Goal: Information Seeking & Learning: Check status

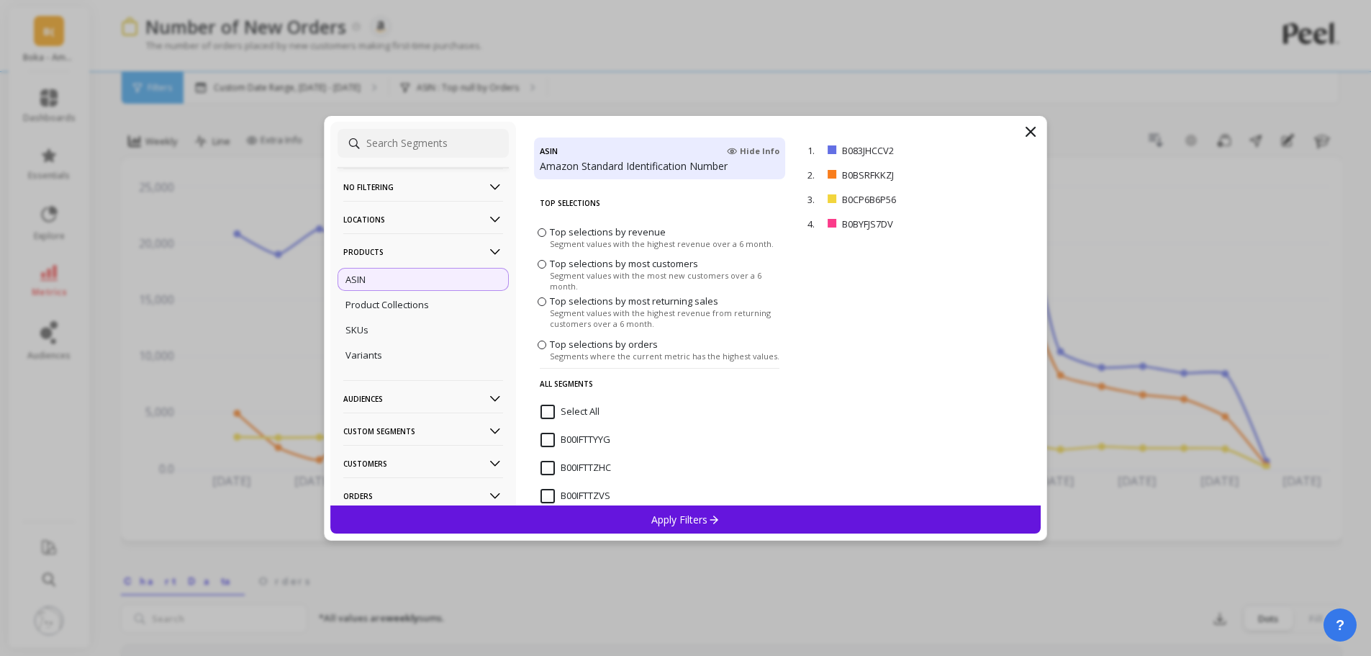
click at [695, 518] on p "Apply Filters" at bounding box center [686, 520] width 68 height 14
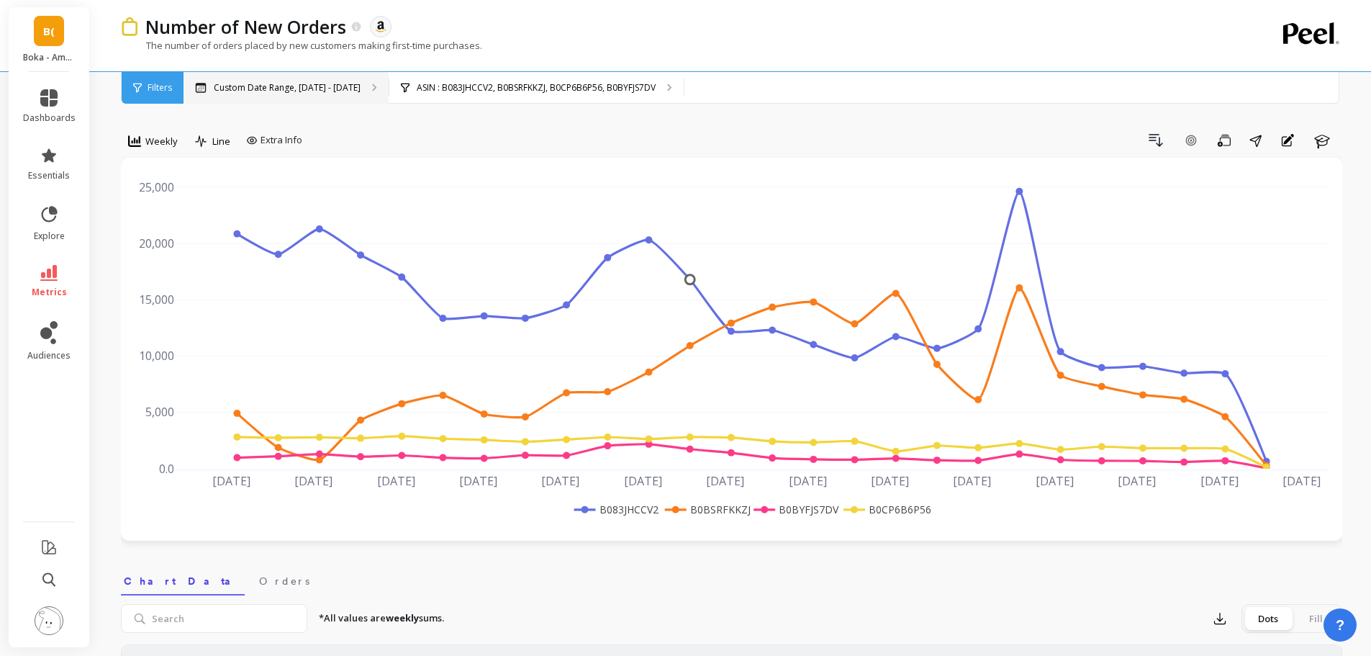
click at [284, 93] on p "Custom Date Range, [DATE] - [DATE]" at bounding box center [287, 88] width 147 height 12
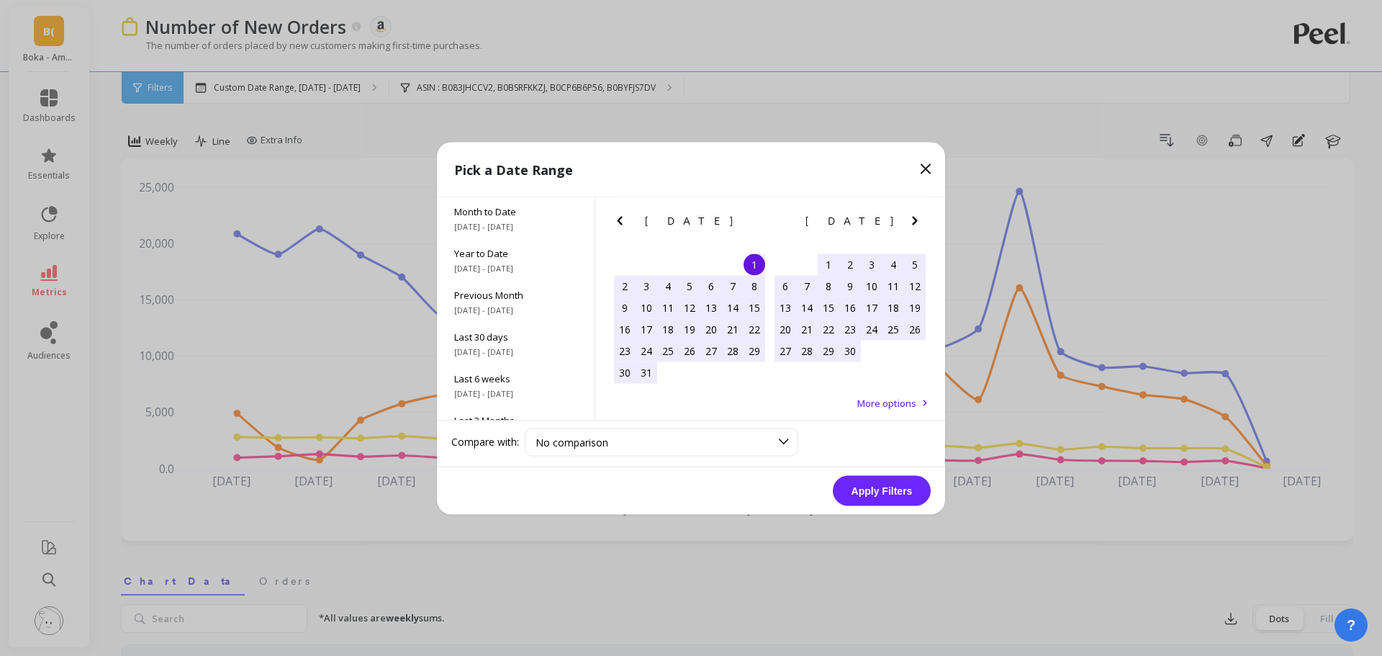
click at [927, 168] on icon at bounding box center [926, 168] width 9 height 9
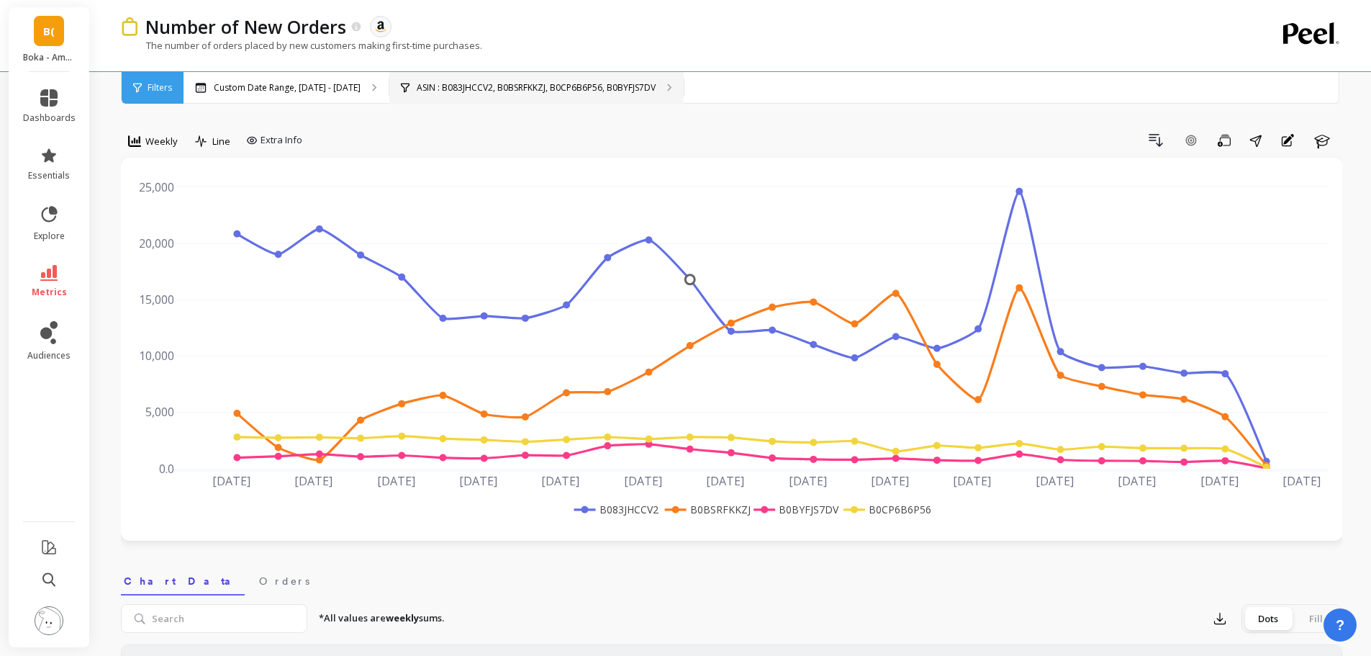
click at [477, 91] on p "ASIN : B083JHCCV2, B0BSRFKKZJ, B0CP6B6P56, B0BYFJS7DV" at bounding box center [536, 88] width 239 height 12
click at [158, 141] on span "Weekly" at bounding box center [161, 142] width 32 height 14
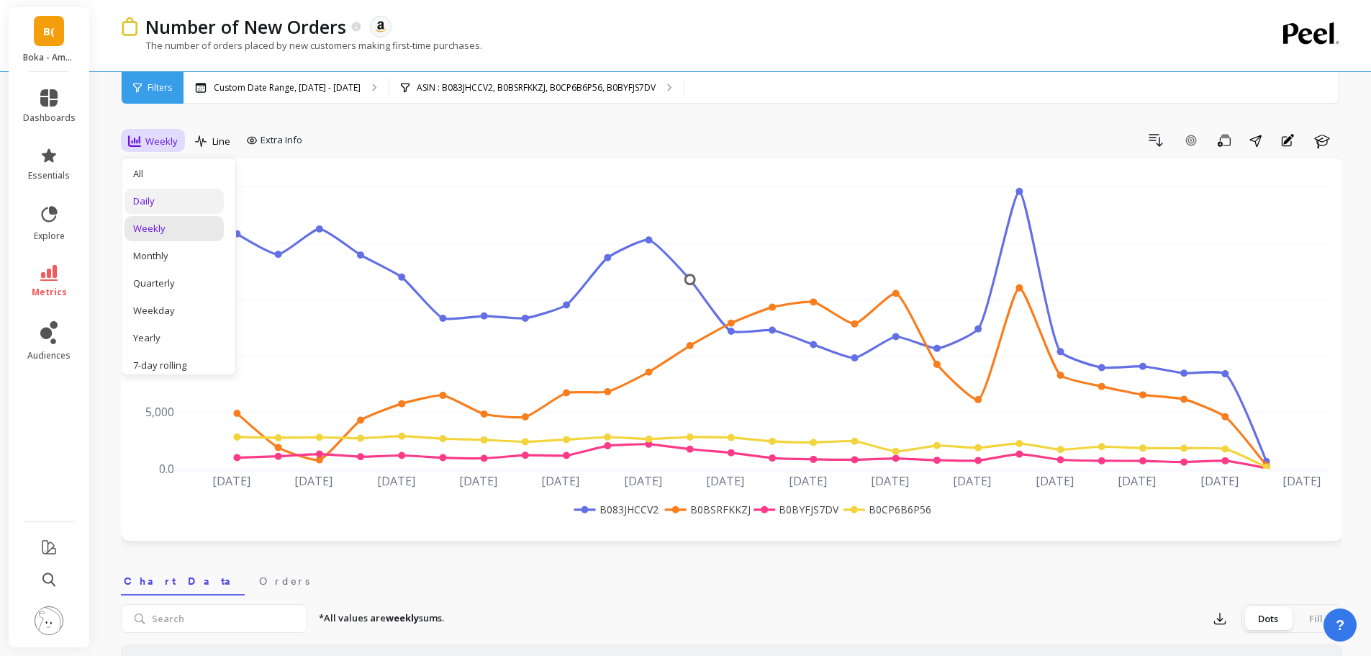
click at [160, 198] on div "Daily" at bounding box center [174, 201] width 82 height 14
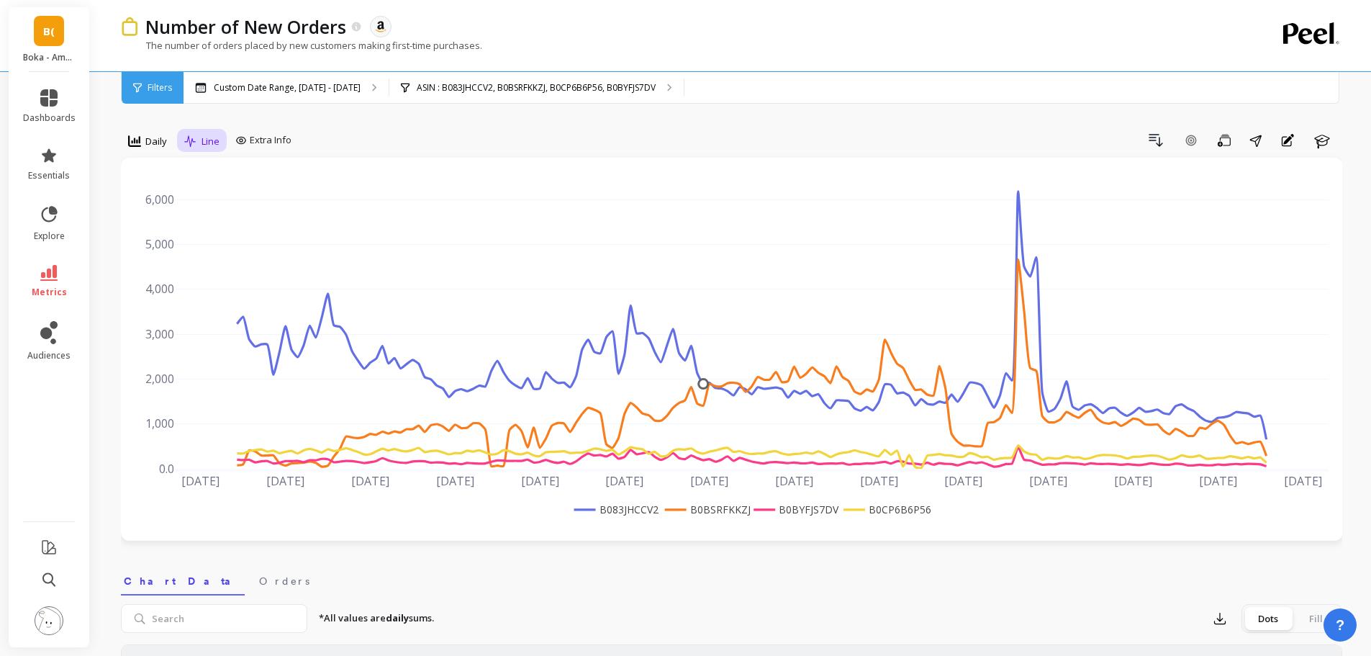
click at [221, 135] on div "Line" at bounding box center [202, 141] width 44 height 24
click at [221, 198] on div "Bar" at bounding box center [230, 201] width 82 height 14
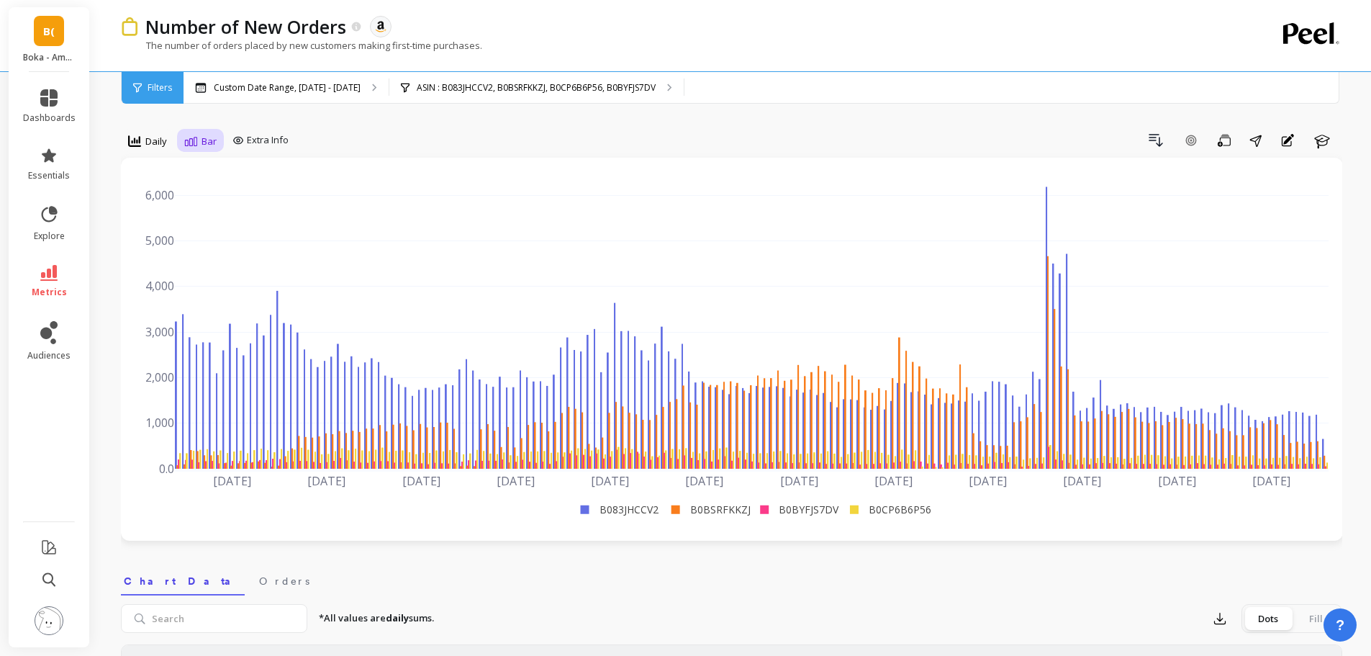
click at [202, 143] on span "Bar" at bounding box center [209, 142] width 15 height 14
click at [214, 172] on div "Line" at bounding box center [230, 174] width 82 height 14
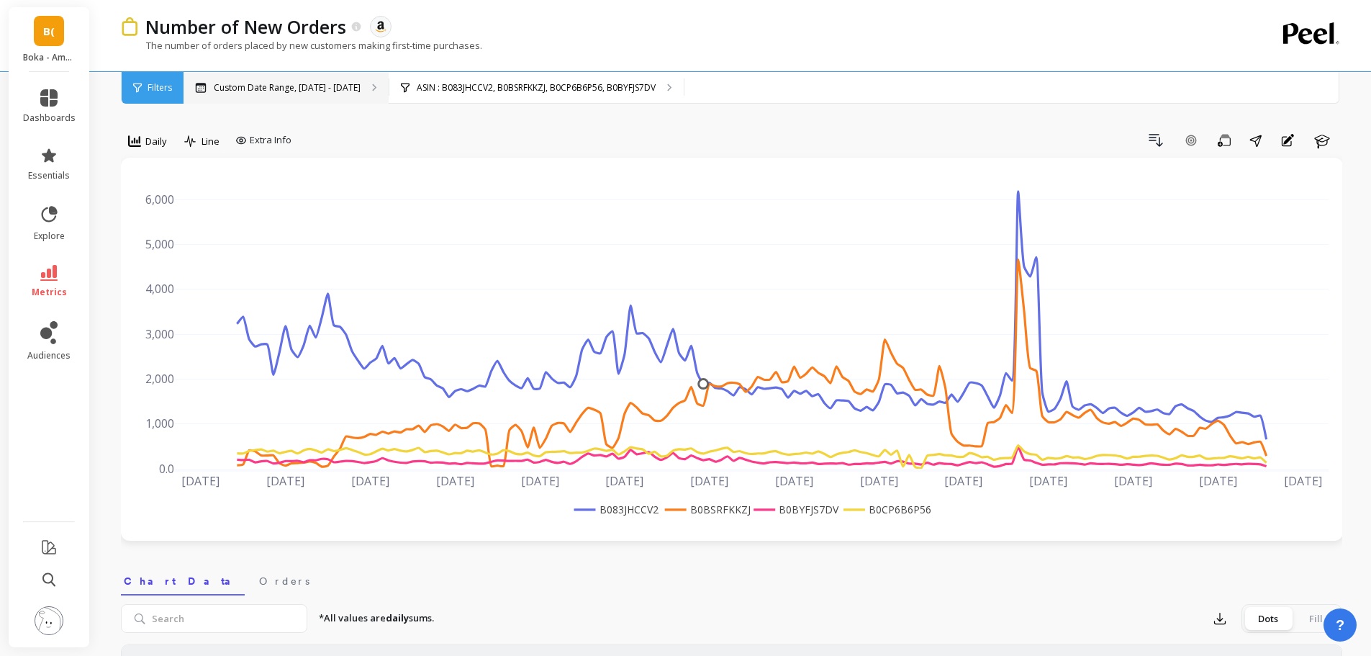
click at [320, 93] on p "Custom Date Range, [DATE] - [DATE]" at bounding box center [287, 88] width 147 height 12
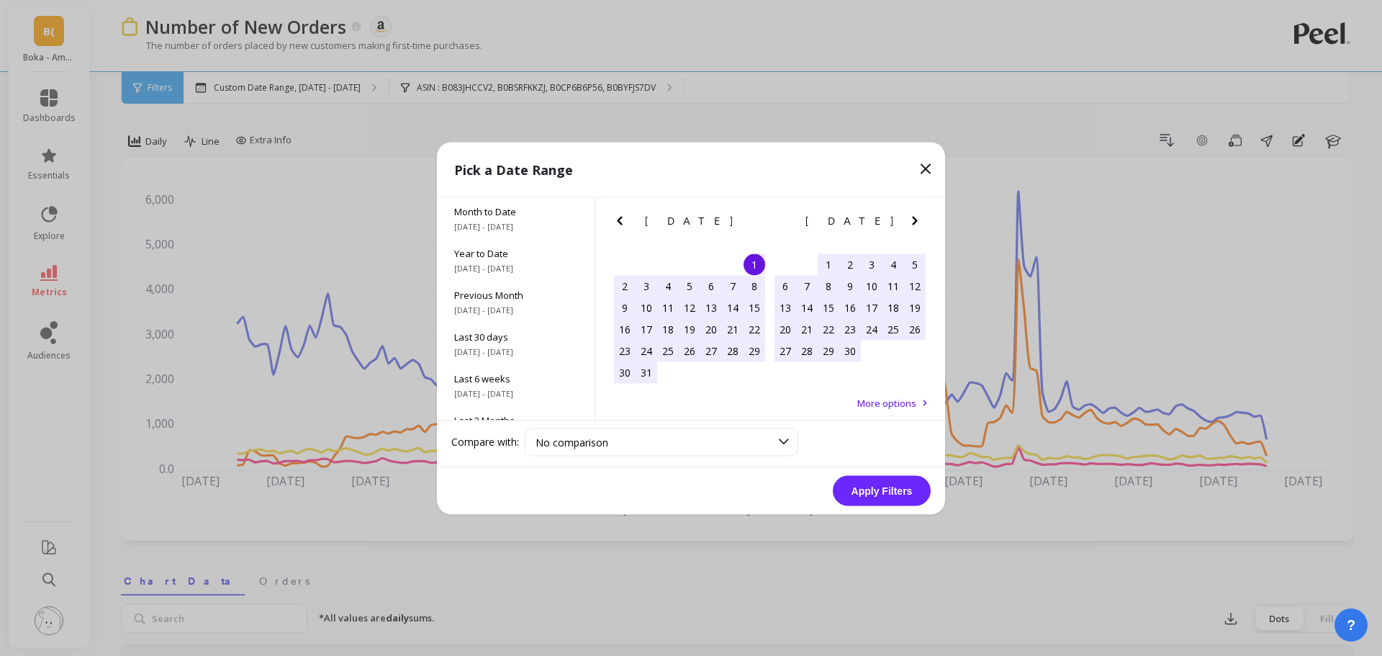
click at [917, 221] on icon "Next Month" at bounding box center [914, 220] width 17 height 17
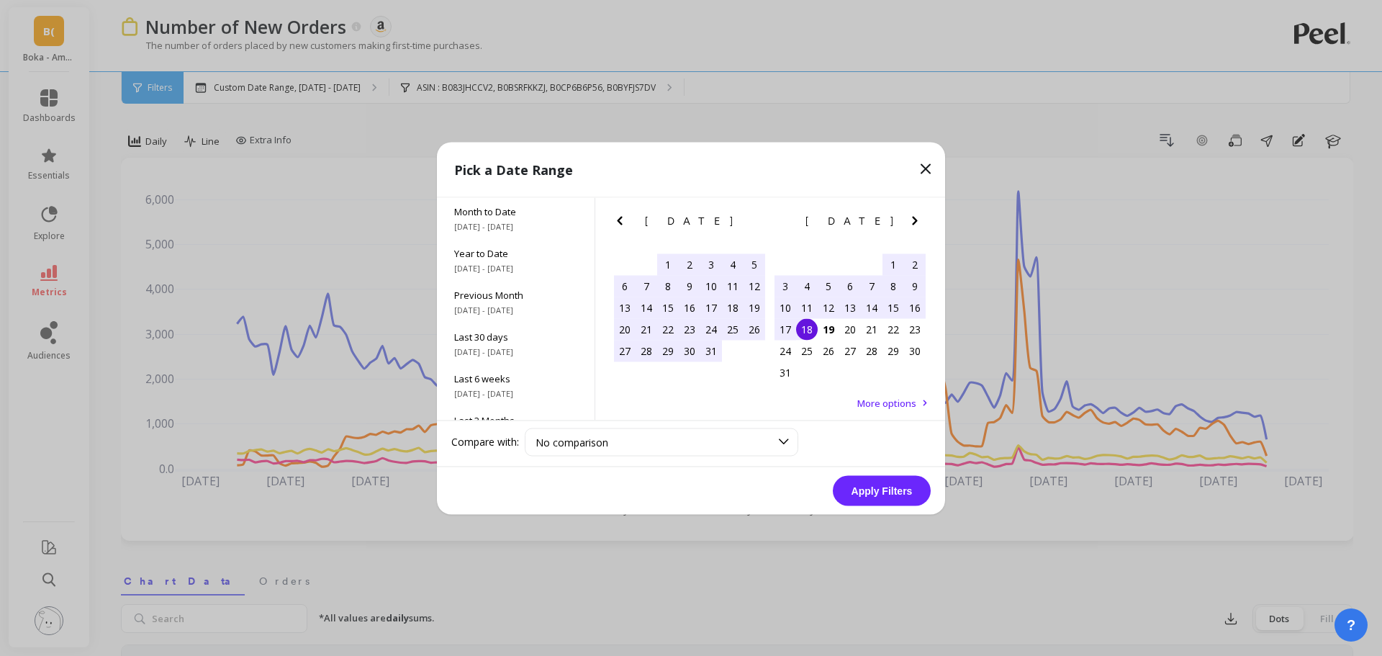
click at [784, 334] on div "17" at bounding box center [786, 329] width 22 height 22
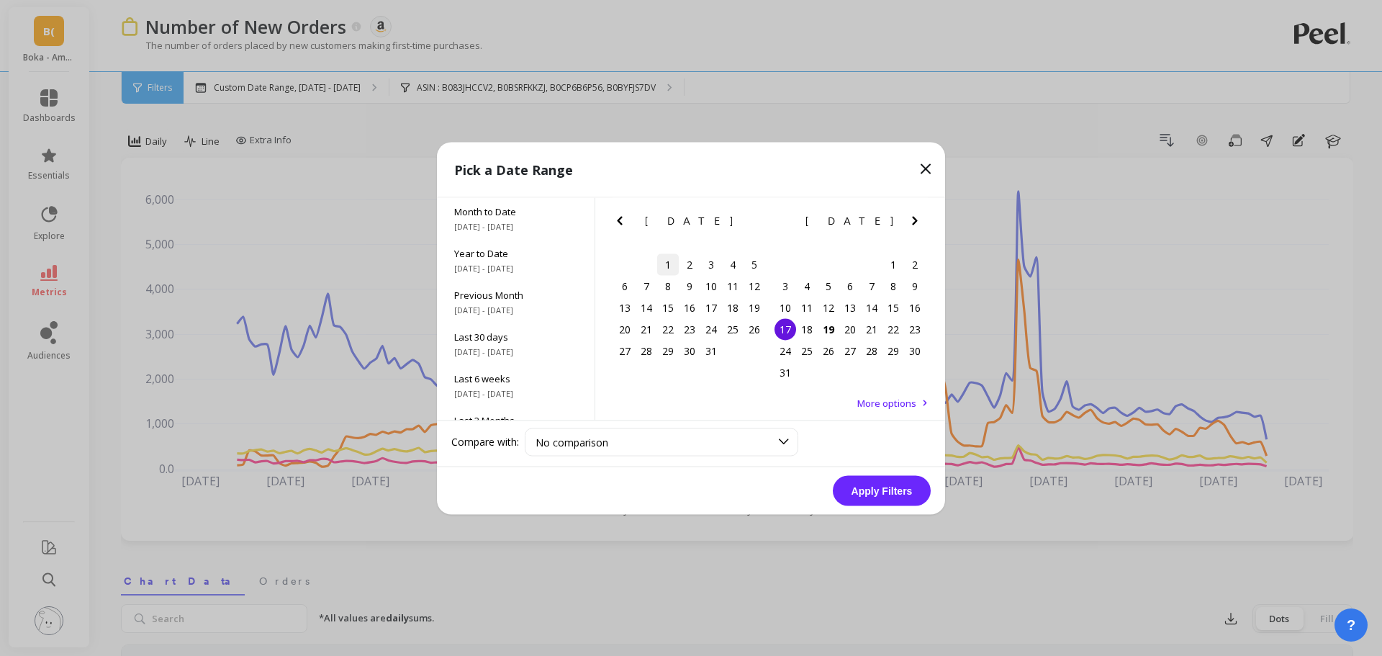
click at [669, 269] on div "1" at bounding box center [668, 264] width 22 height 22
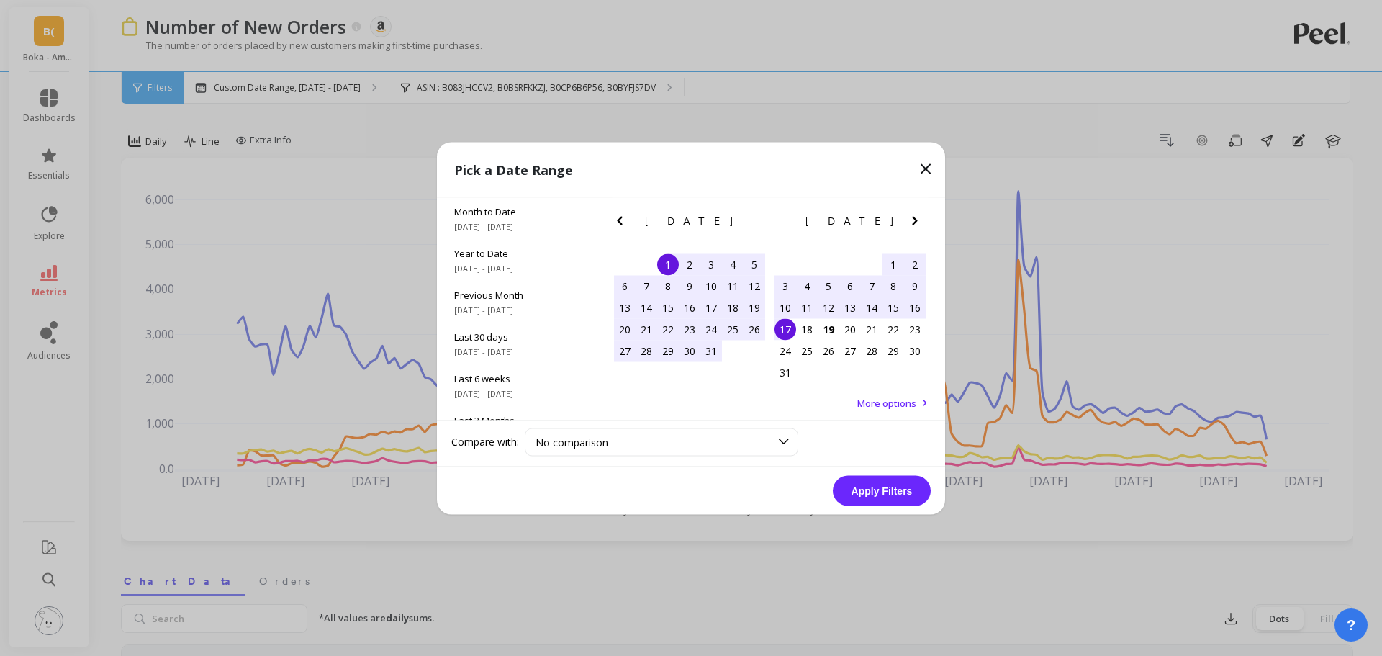
click at [788, 333] on div "17" at bounding box center [786, 329] width 22 height 22
click at [878, 492] on button "Apply Filters" at bounding box center [882, 490] width 98 height 30
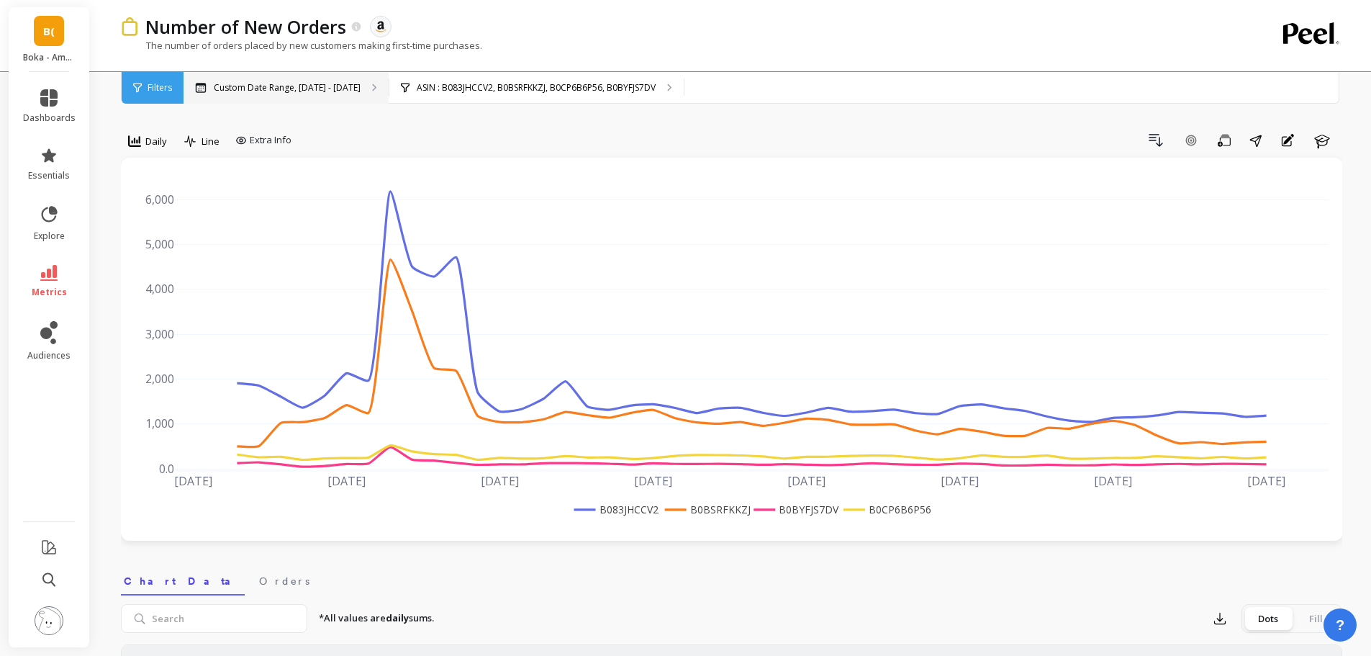
click at [291, 89] on p "Custom Date Range, [DATE] - [DATE]" at bounding box center [287, 88] width 147 height 12
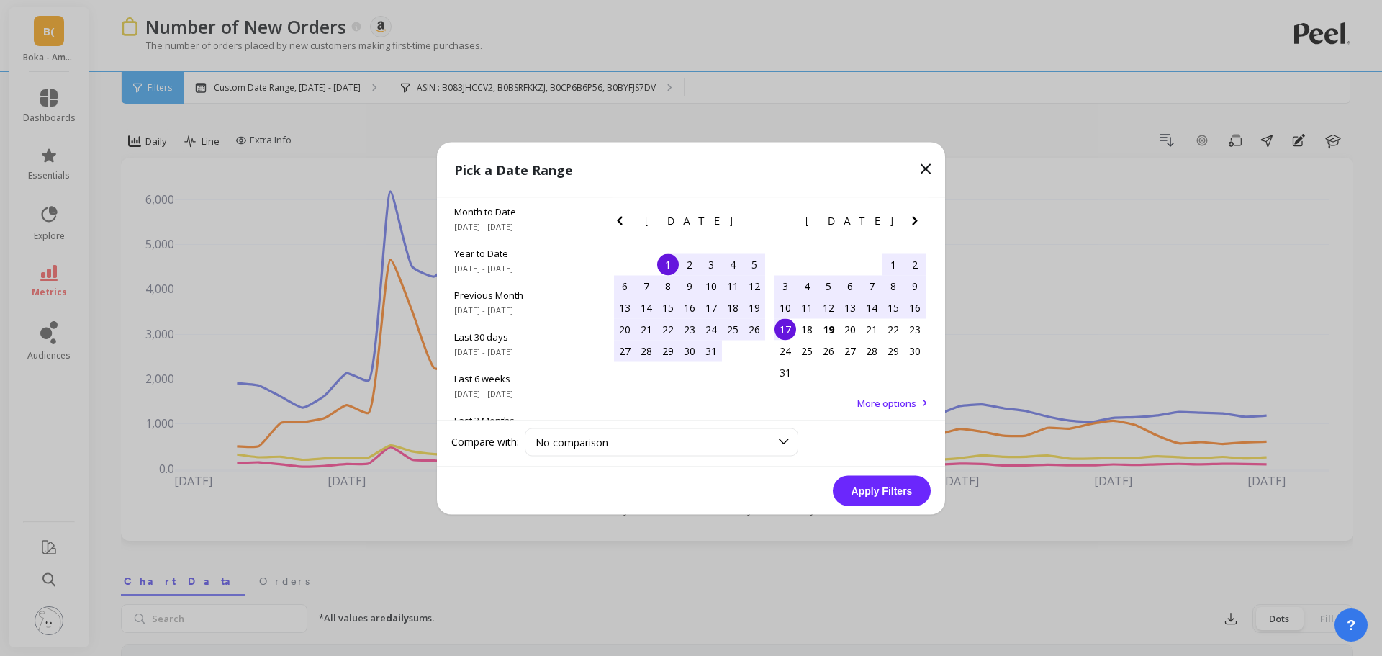
click at [932, 171] on icon at bounding box center [925, 168] width 17 height 17
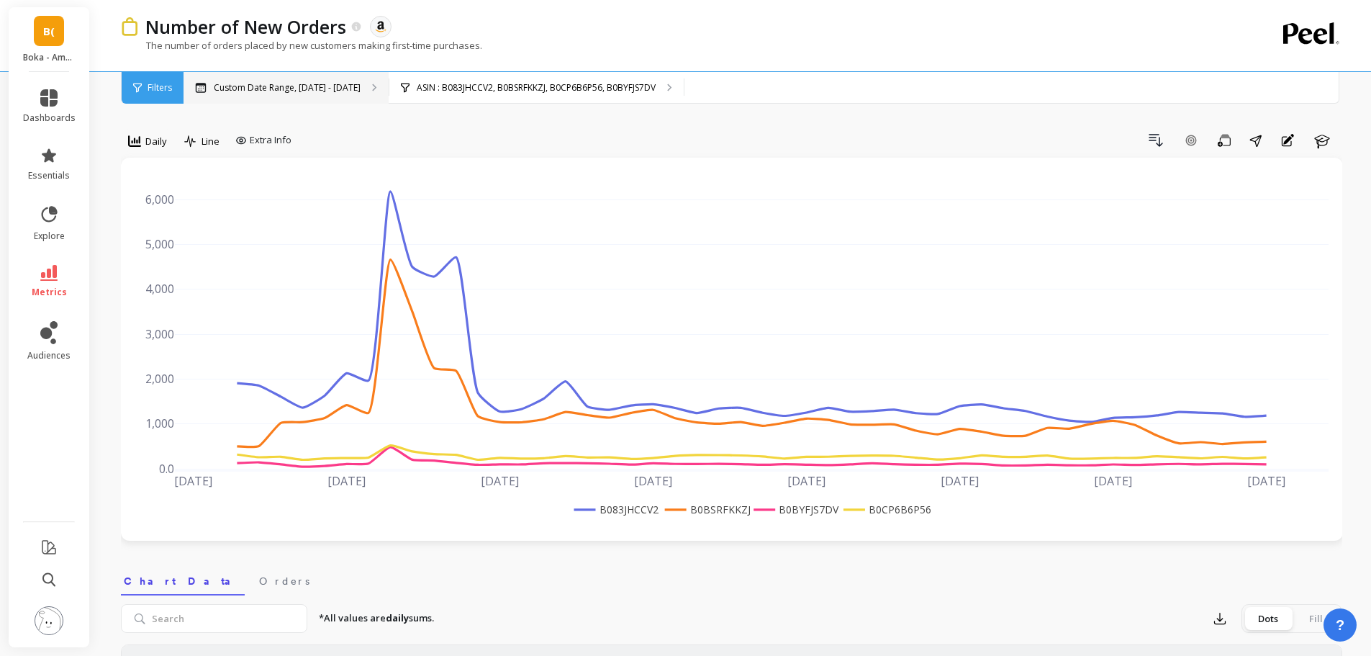
click at [221, 91] on p "Custom Date Range, [DATE] - [DATE]" at bounding box center [287, 88] width 147 height 12
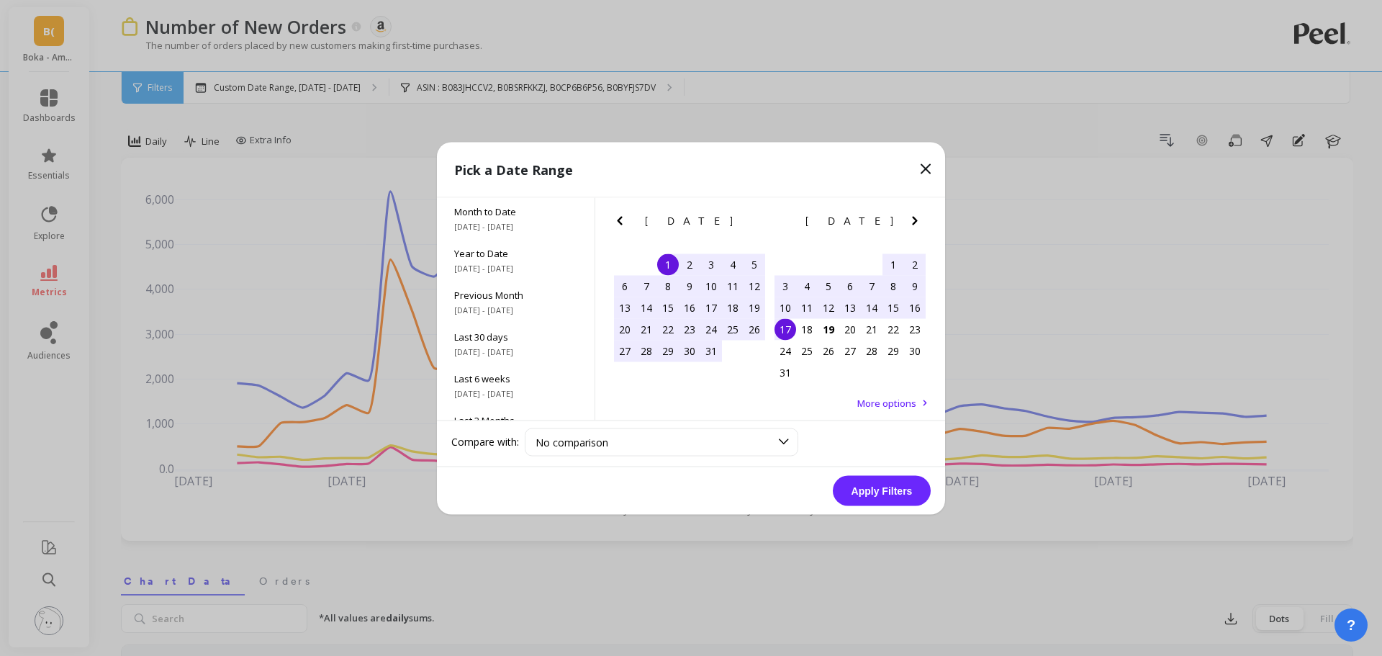
click at [900, 400] on span "More options" at bounding box center [886, 402] width 59 height 13
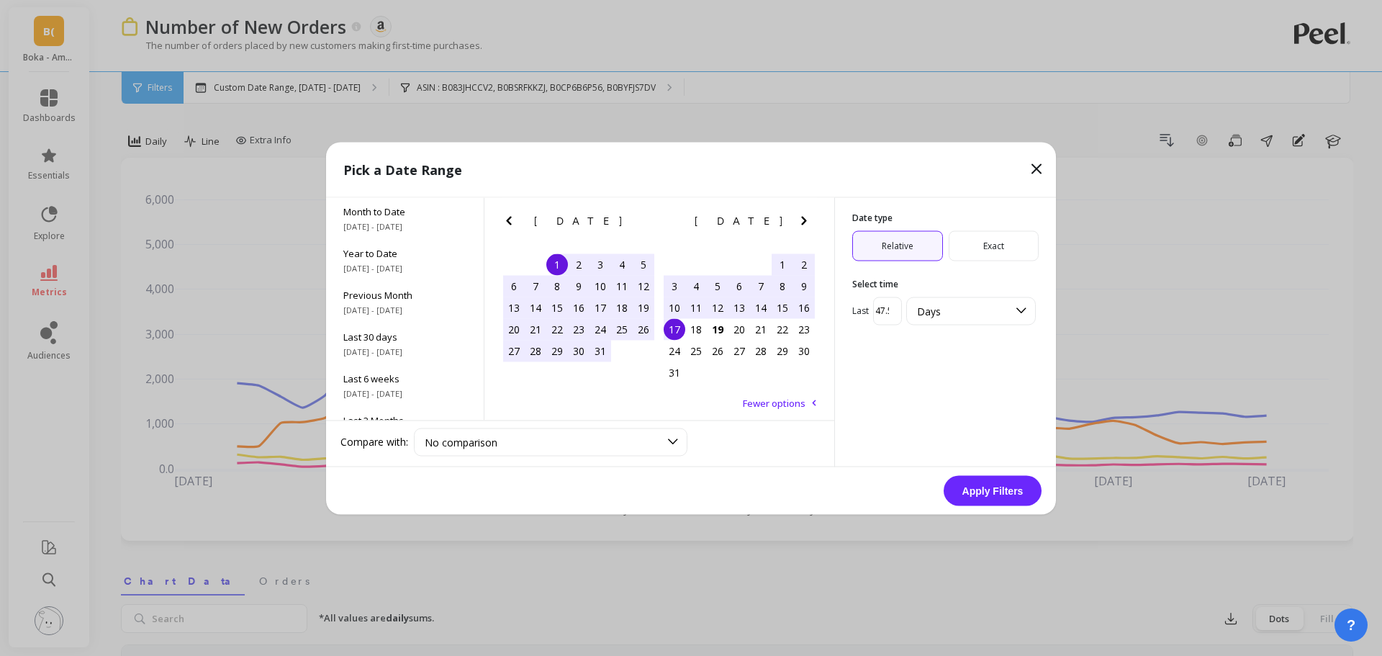
click at [1034, 166] on icon at bounding box center [1036, 168] width 9 height 9
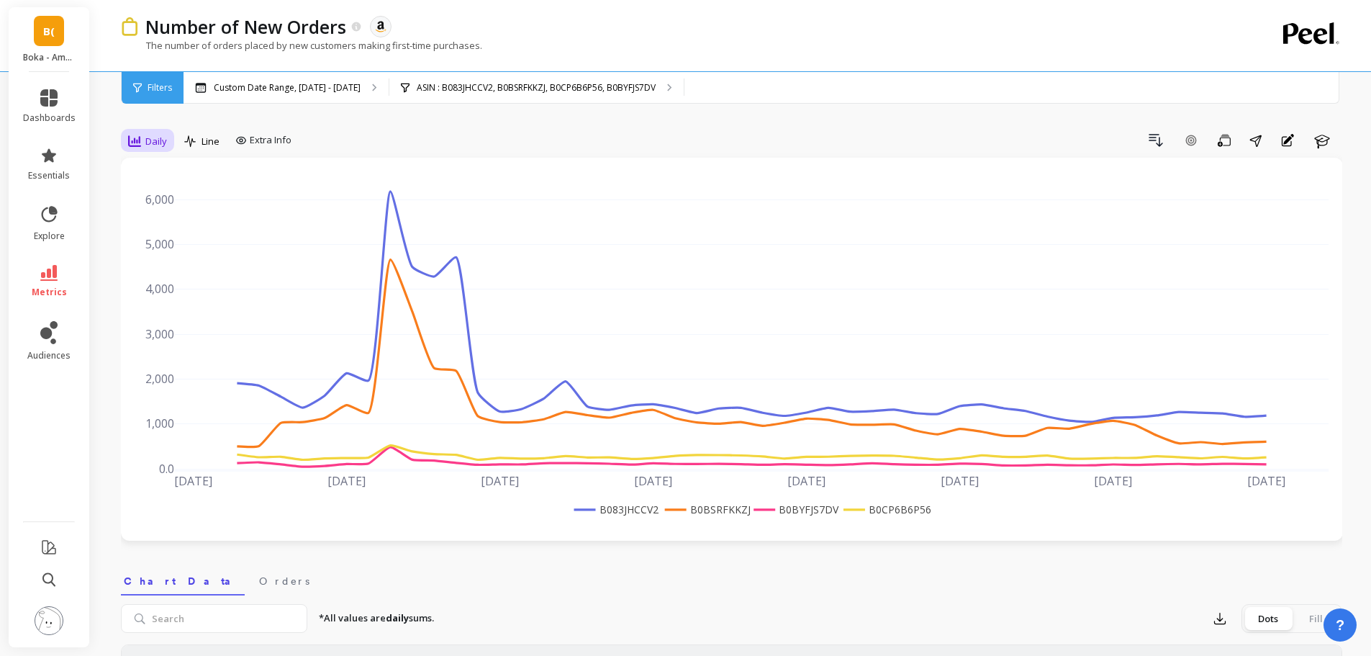
click at [130, 145] on icon at bounding box center [134, 141] width 13 height 12
click at [157, 228] on div "Weekly" at bounding box center [174, 229] width 82 height 14
